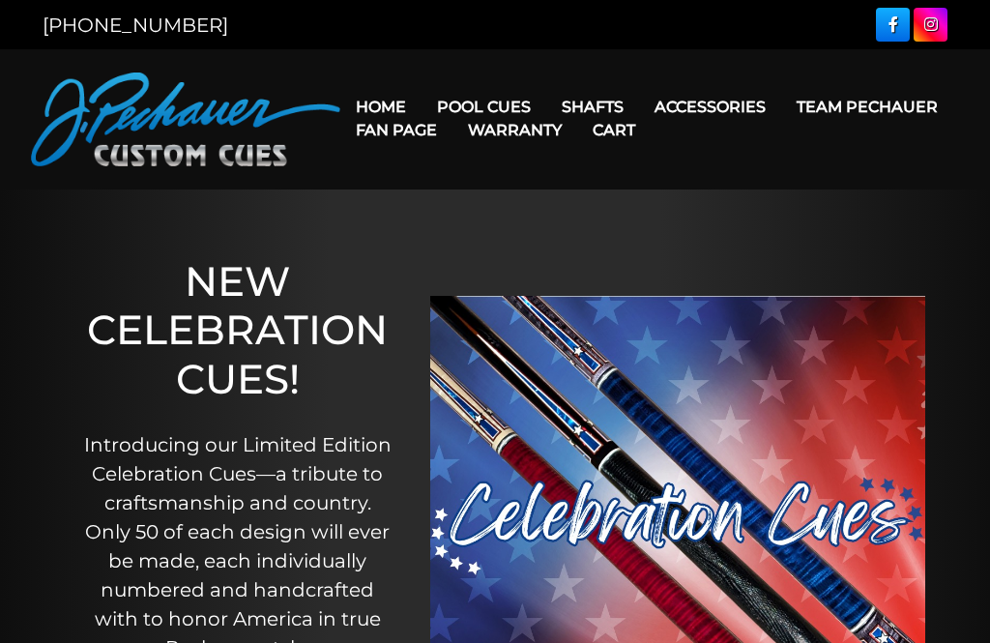
click at [452, 109] on link "Fan Page" at bounding box center [396, 129] width 112 height 49
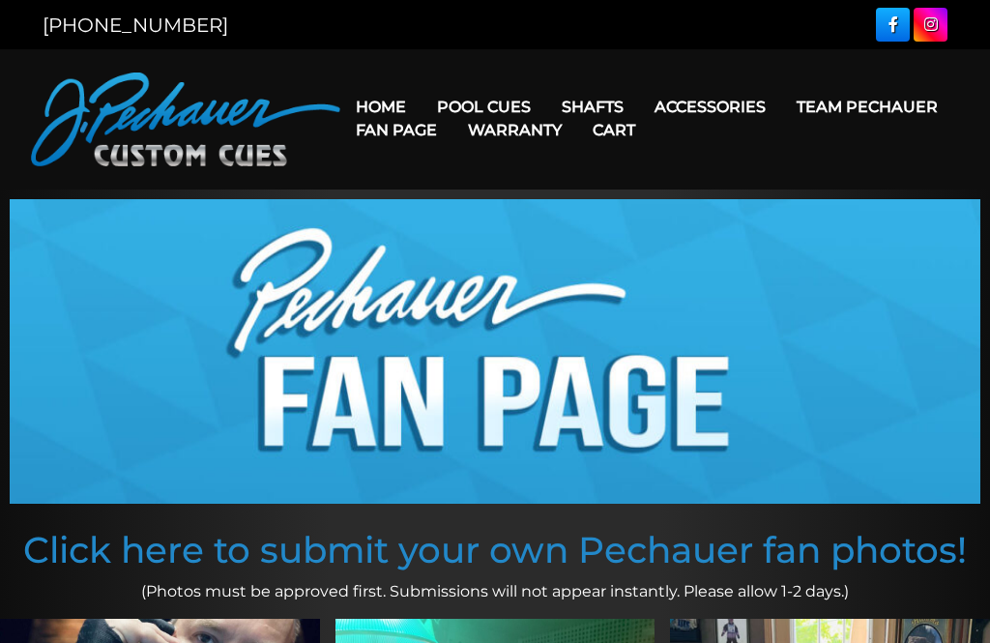
click at [452, 105] on link "Fan Page" at bounding box center [396, 129] width 112 height 49
click at [602, 90] on link "Shafts" at bounding box center [592, 106] width 93 height 49
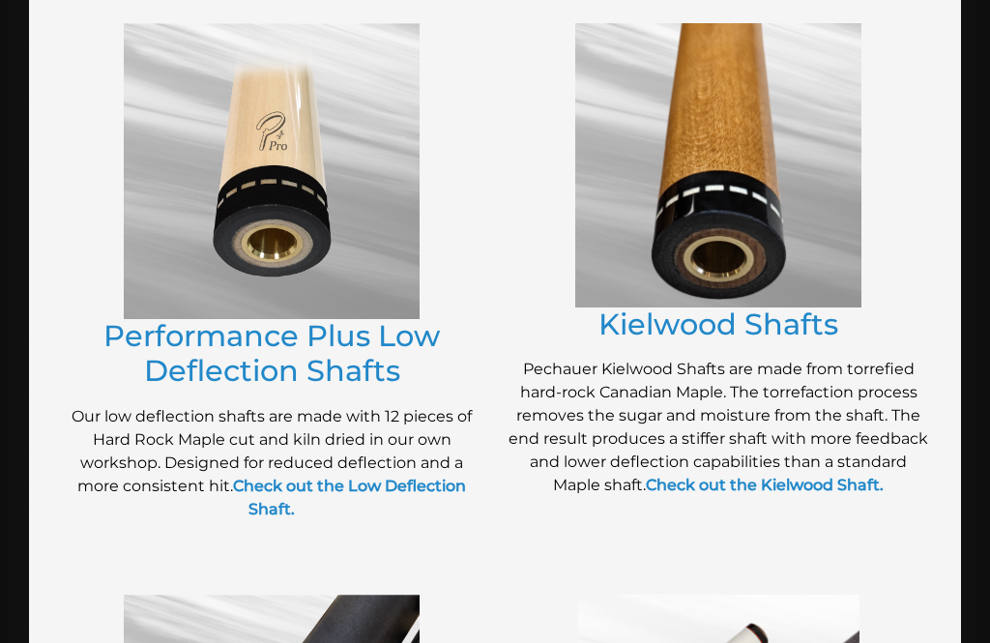
scroll to position [964, 0]
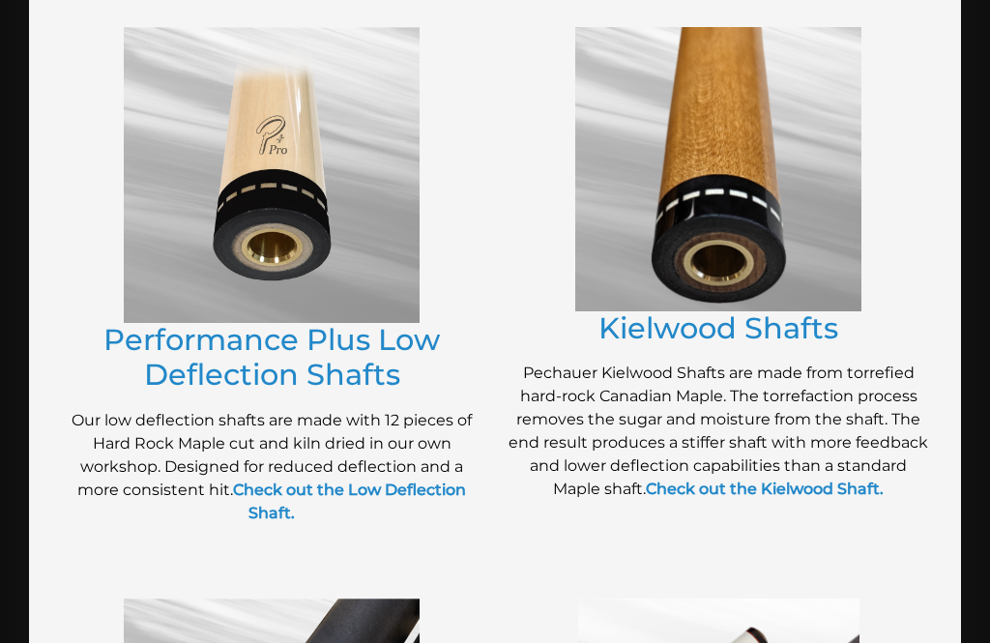
click at [637, 317] on link "Kielwood Shafts" at bounding box center [718, 328] width 240 height 36
